Goal: Task Accomplishment & Management: Manage account settings

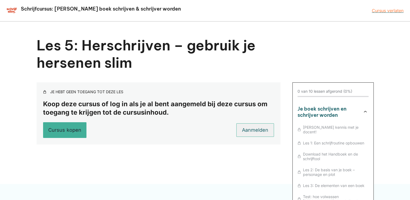
click at [224, 127] on link "Aanmelden" at bounding box center [255, 130] width 38 height 14
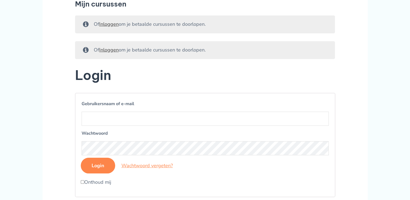
scroll to position [108, 0]
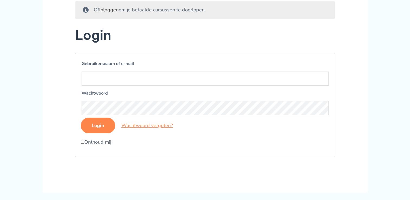
click at [119, 68] on label "Gebruikersnaam of e-mail" at bounding box center [205, 63] width 247 height 9
click at [119, 71] on input "Gebruikersnaam of e-mail" at bounding box center [205, 78] width 247 height 14
click at [115, 86] on input "Gebruikersnaam of e-mail" at bounding box center [205, 78] width 247 height 14
type input "[EMAIL_ADDRESS][DOMAIN_NAME]"
click at [104, 116] on p "Wachtwoord" at bounding box center [205, 102] width 249 height 28
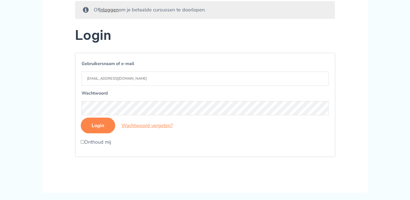
click at [83, 144] on input "Onthoud mij" at bounding box center [83, 142] width 4 height 4
checkbox input "true"
click at [96, 129] on input "Login" at bounding box center [98, 126] width 34 height 16
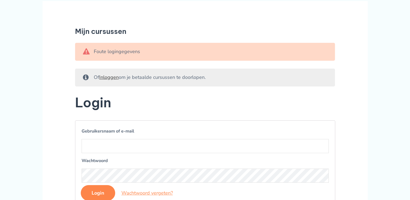
scroll to position [108, 0]
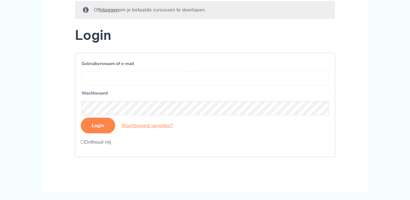
click at [123, 81] on input "Gebruikersnaam of e-mail" at bounding box center [205, 78] width 247 height 14
type input "marielledul2001@gmail.com"
click at [81, 118] on input "Login" at bounding box center [98, 126] width 34 height 16
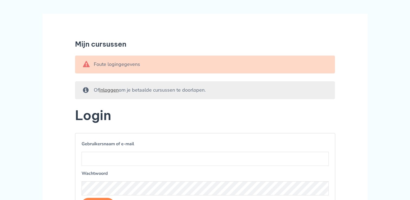
scroll to position [108, 0]
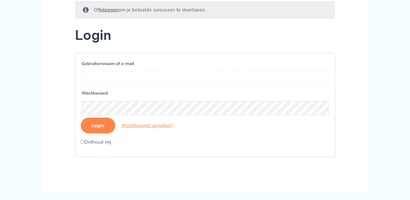
click at [99, 86] on input "Gebruikersnaam of e-mail" at bounding box center [205, 78] width 247 height 14
type input "[EMAIL_ADDRESS][DOMAIN_NAME]"
click at [81, 118] on input "Login" at bounding box center [98, 126] width 34 height 16
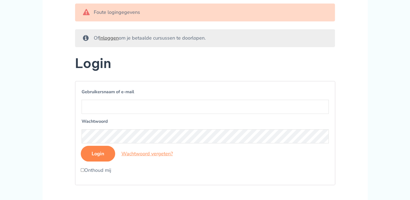
scroll to position [81, 0]
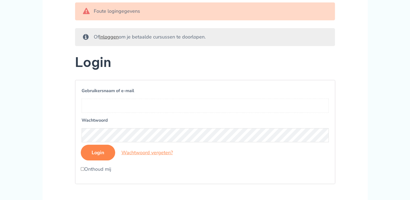
click at [102, 113] on input "Gebruikersnaam of e-mail" at bounding box center [205, 106] width 247 height 14
type input "marielledul2001@outlook.com"
drag, startPoint x: 149, startPoint y: 117, endPoint x: 59, endPoint y: 118, distance: 89.6
click at [59, 118] on article "Mijn cursussen Foute logingegevens Of Inloggen om je betaalde cursussen te door…" at bounding box center [205, 90] width 325 height 259
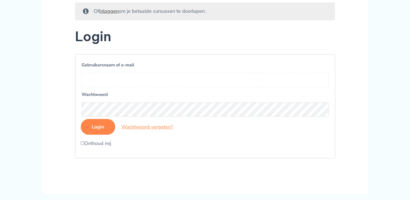
scroll to position [108, 0]
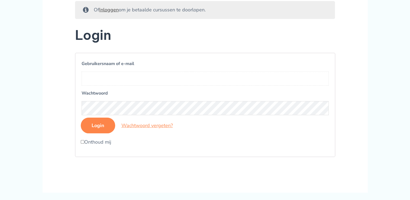
click at [107, 86] on input "Gebruikersnaam of e-mail" at bounding box center [205, 78] width 247 height 14
type input "marielledul2001@gmail.com"
click at [81, 118] on input "Login" at bounding box center [98, 126] width 34 height 16
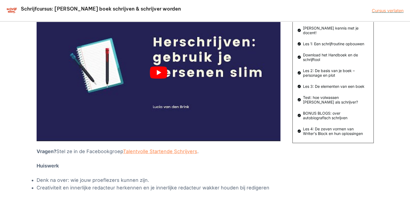
scroll to position [99, 0]
